Goal: Task Accomplishment & Management: Use online tool/utility

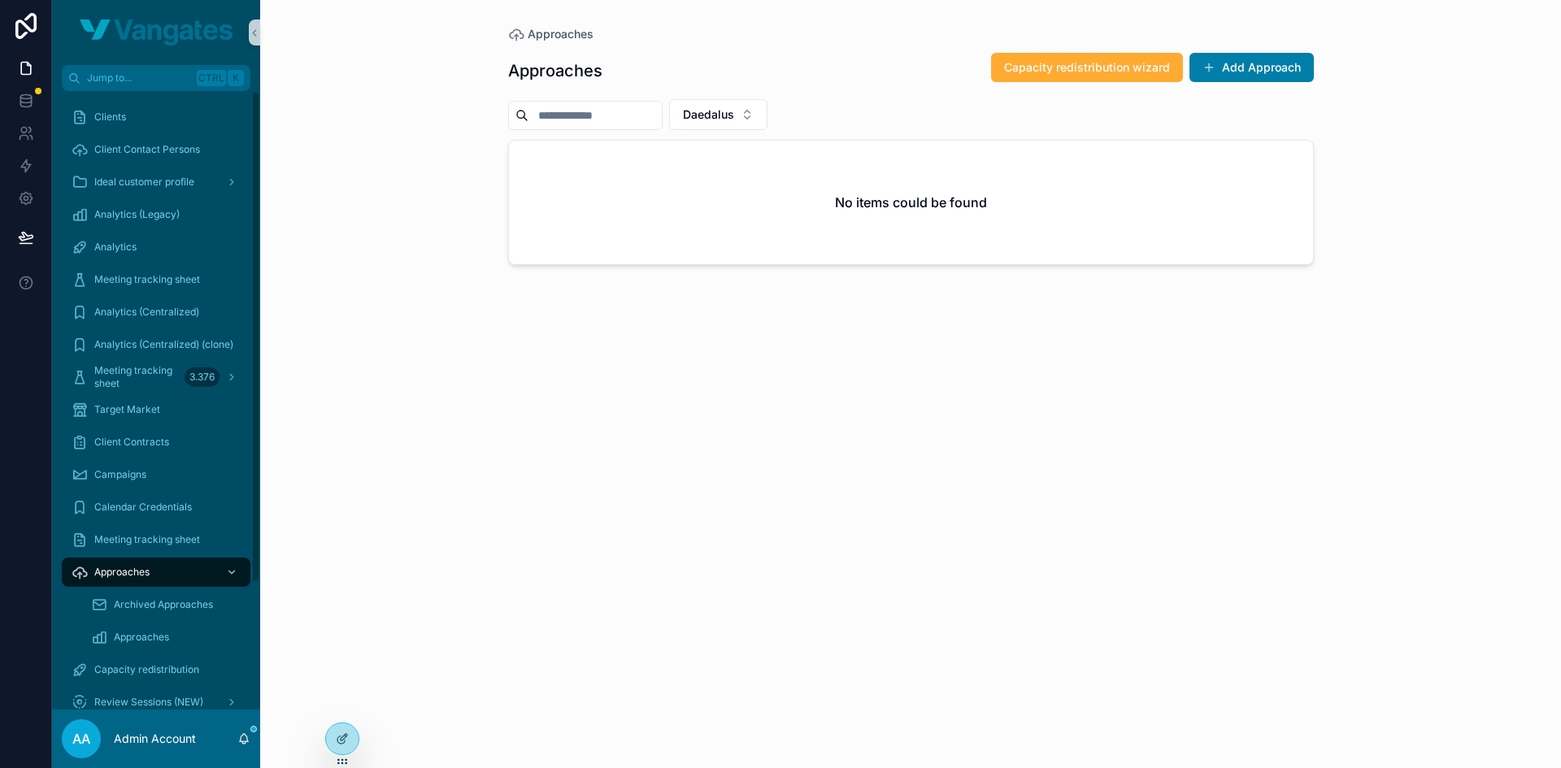
click at [162, 579] on div "Approaches" at bounding box center [156, 572] width 169 height 26
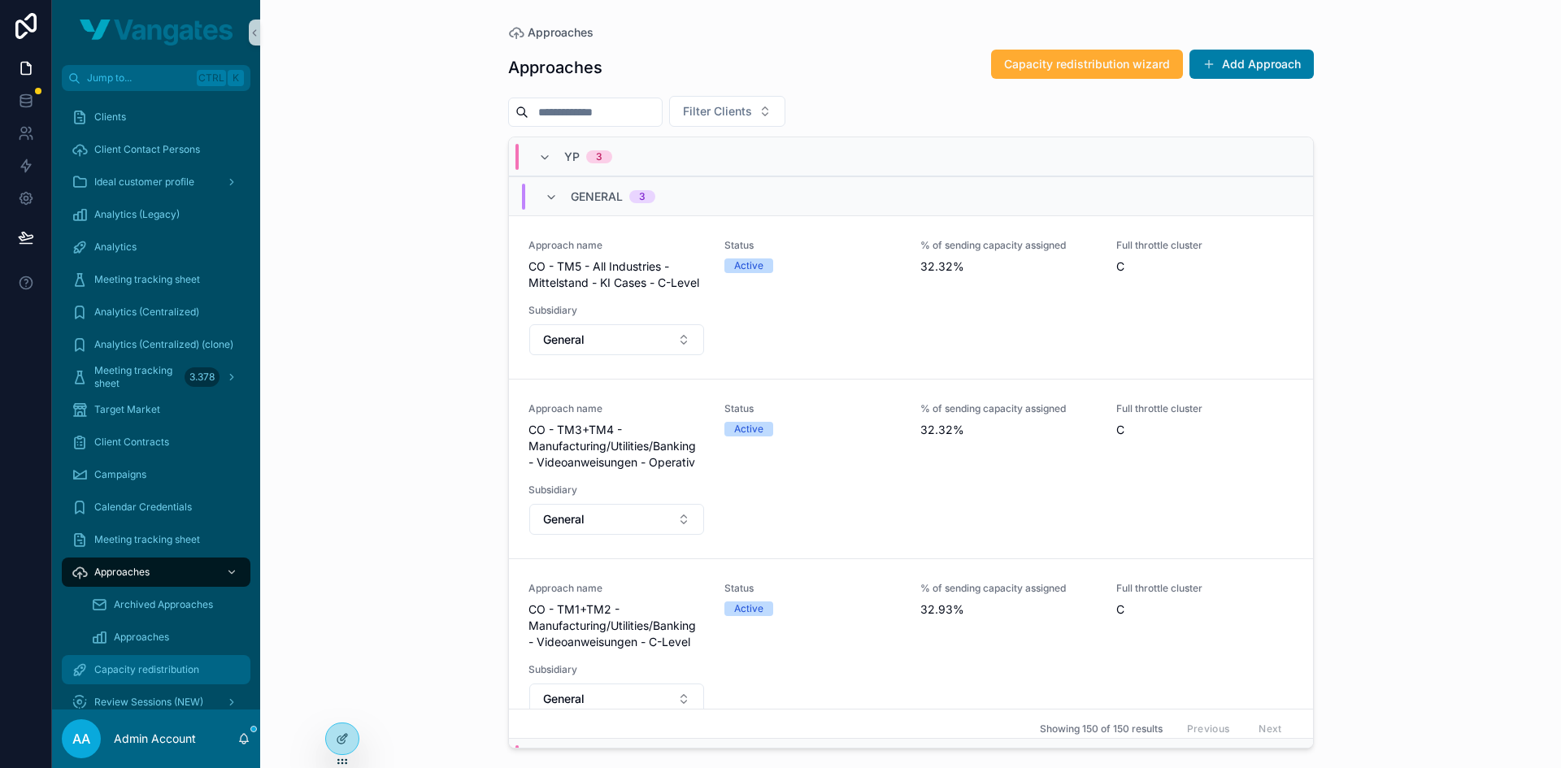
click at [150, 660] on div "Capacity redistribution" at bounding box center [156, 670] width 169 height 26
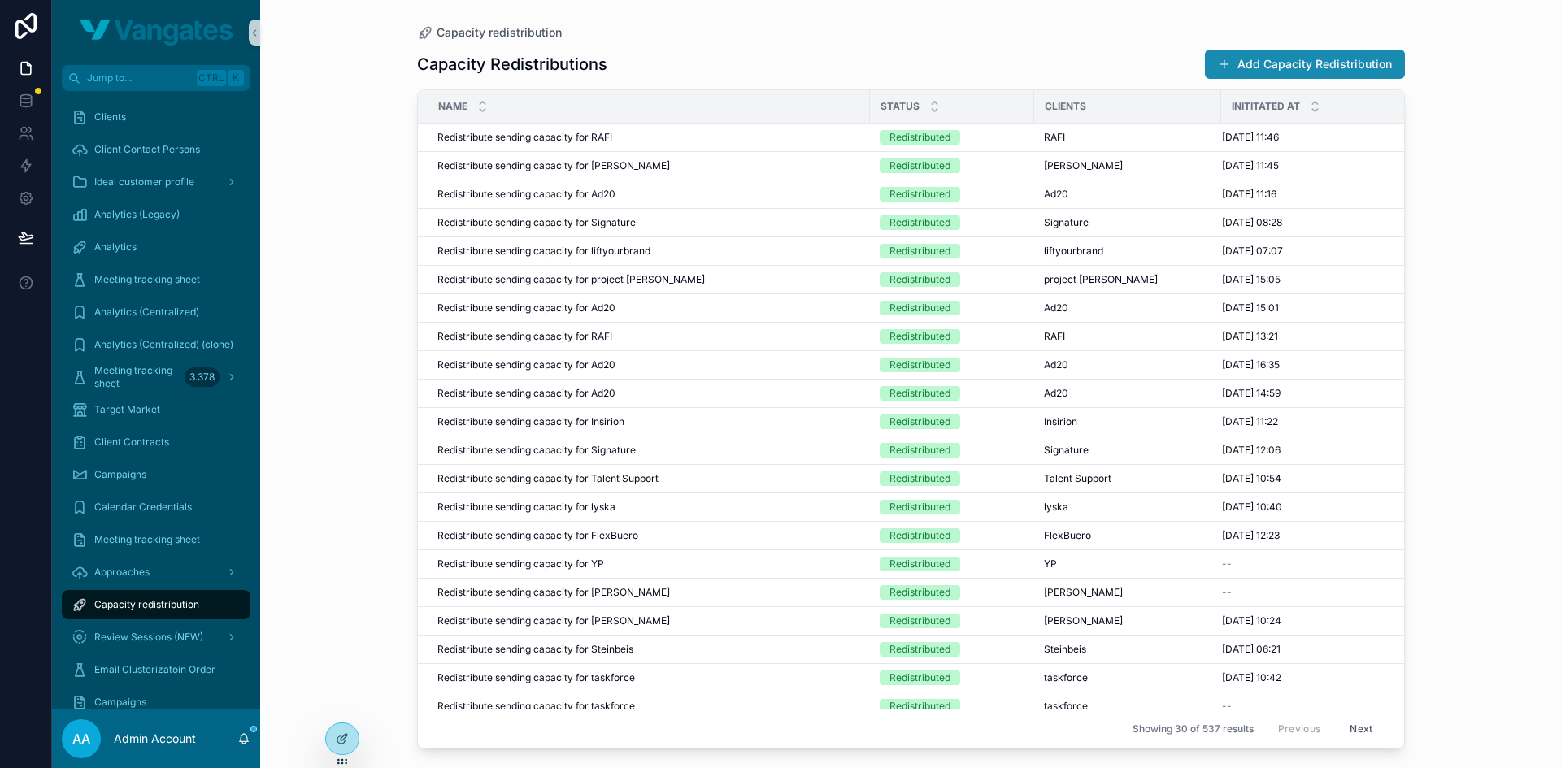
click at [1301, 58] on button "Add Capacity Redistribution" at bounding box center [1305, 64] width 200 height 29
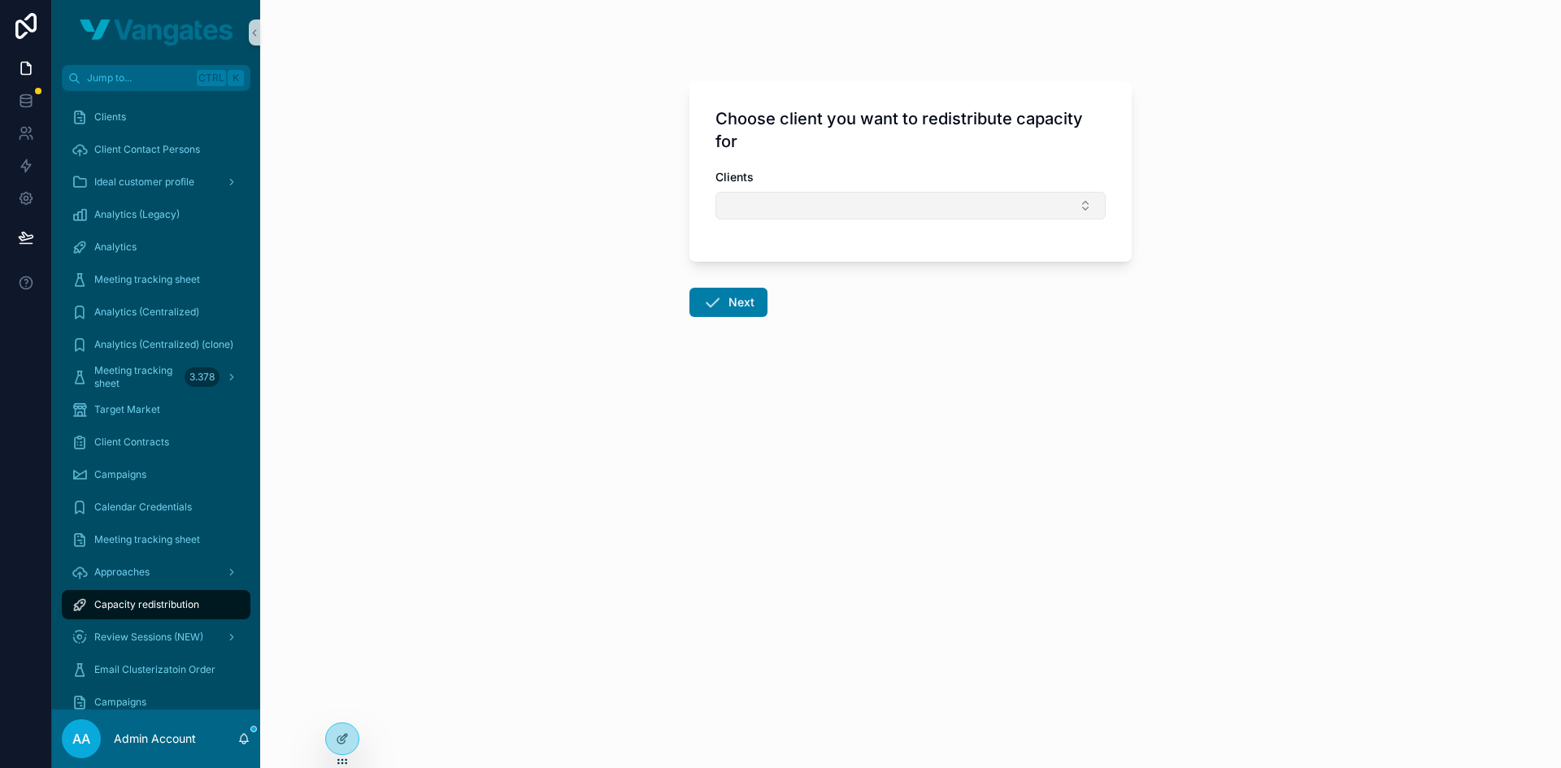
click at [820, 199] on button "Select Button" at bounding box center [910, 206] width 390 height 28
type input "*******"
click at [789, 277] on div "Swisscom" at bounding box center [911, 270] width 382 height 26
click at [741, 294] on button "Next" at bounding box center [728, 305] width 78 height 29
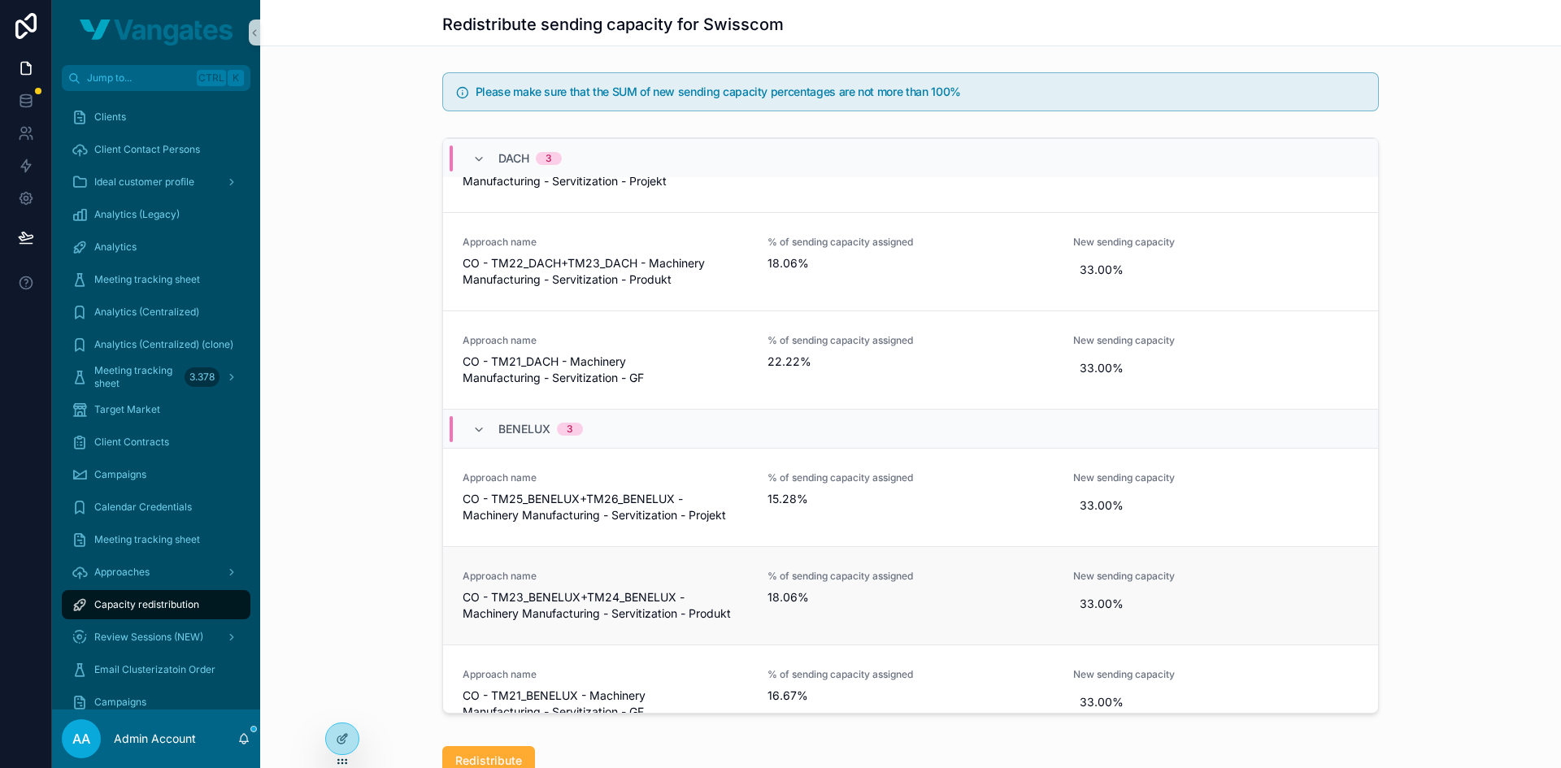
scroll to position [762, 0]
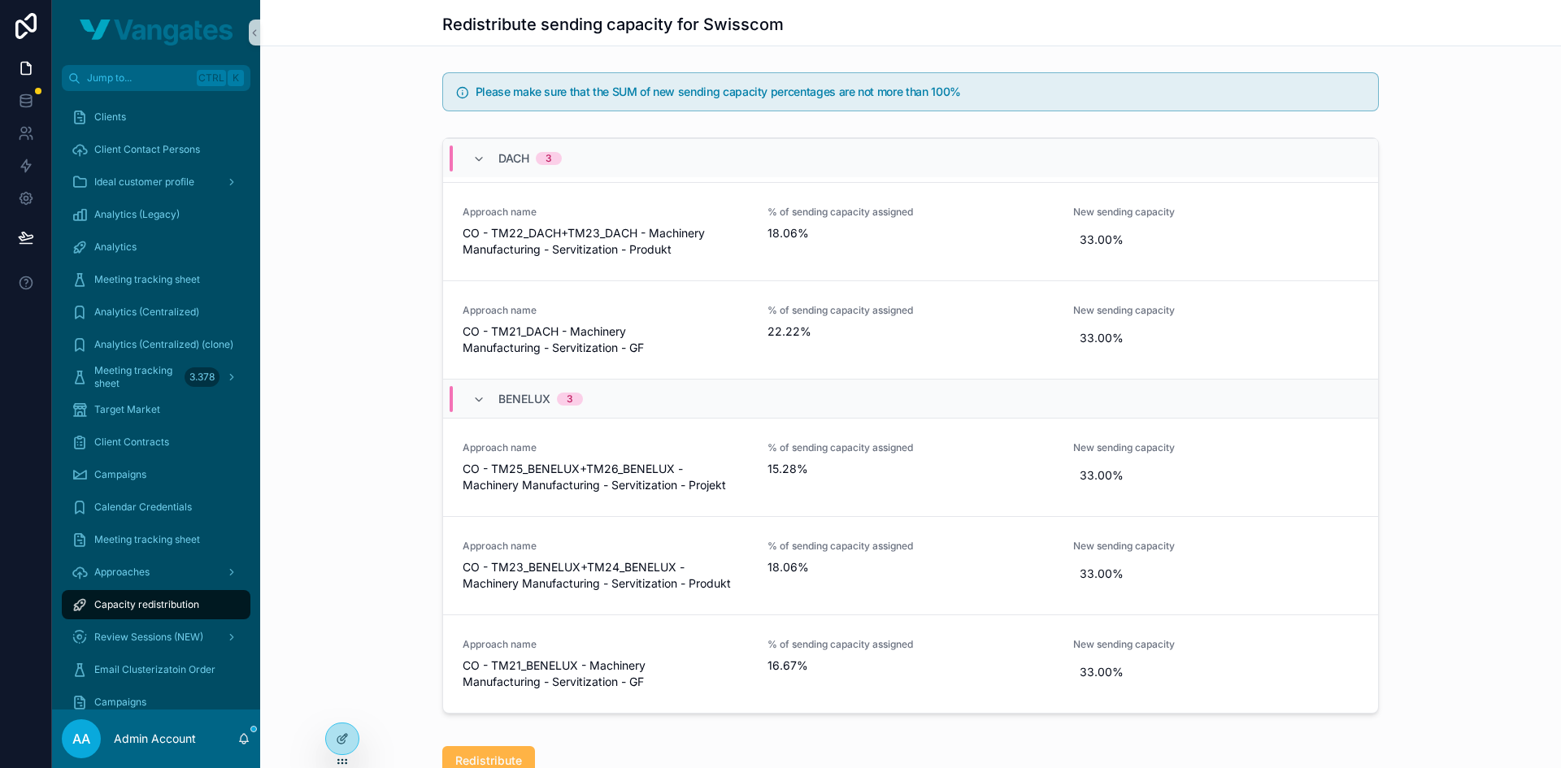
click at [515, 759] on span "Redistribute" at bounding box center [488, 761] width 67 height 16
